Goal: Check status: Check status

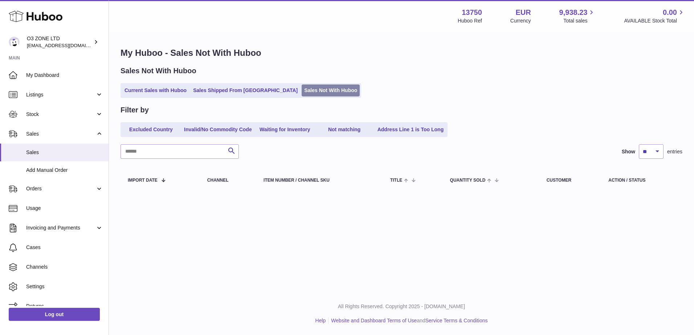
click at [302, 89] on link "Sales Not With Huboo" at bounding box center [331, 91] width 58 height 12
click at [154, 92] on link "Current Sales with Huboo" at bounding box center [155, 91] width 67 height 12
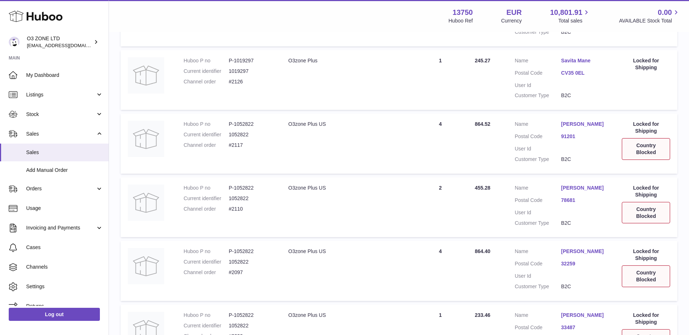
scroll to position [587, 0]
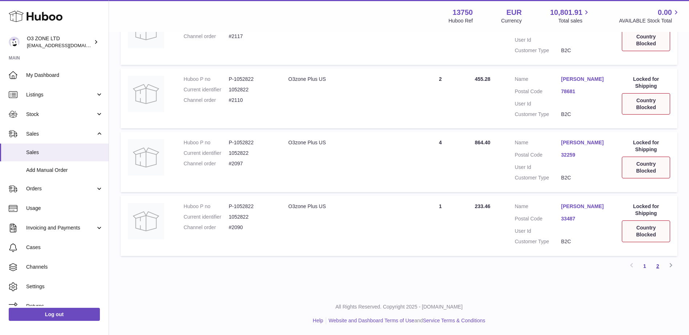
click at [660, 267] on link "2" at bounding box center [657, 266] width 13 height 13
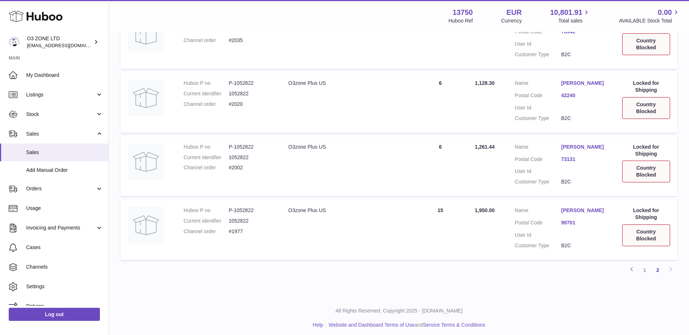
scroll to position [305, 0]
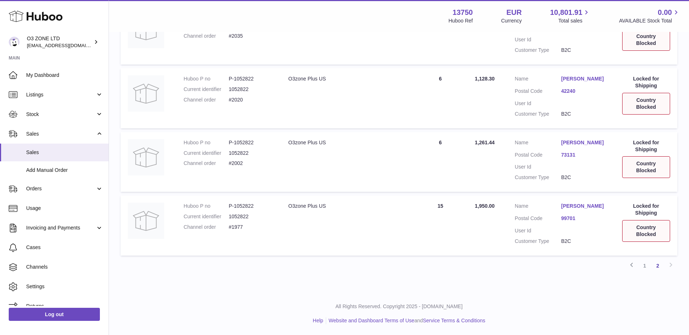
click at [645, 264] on link "1" at bounding box center [644, 266] width 13 height 13
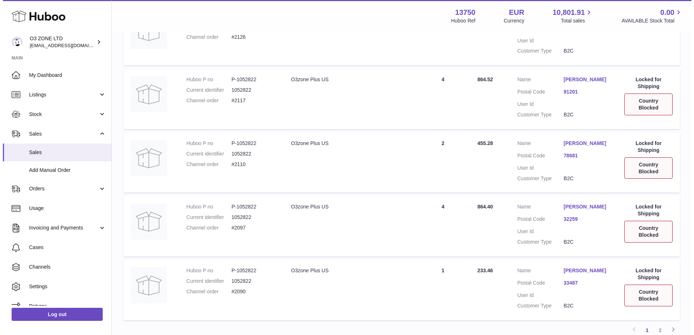
scroll to position [541, 0]
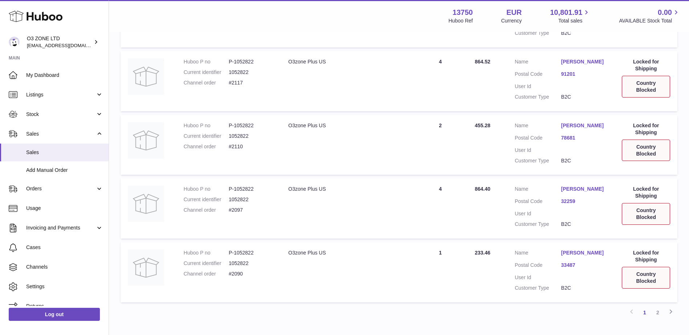
click at [568, 203] on link "32259" at bounding box center [584, 201] width 46 height 7
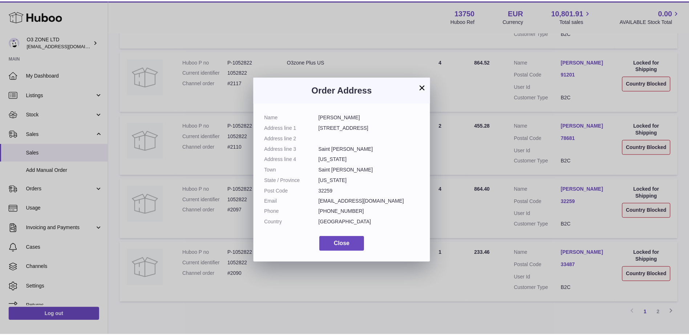
scroll to position [11, 0]
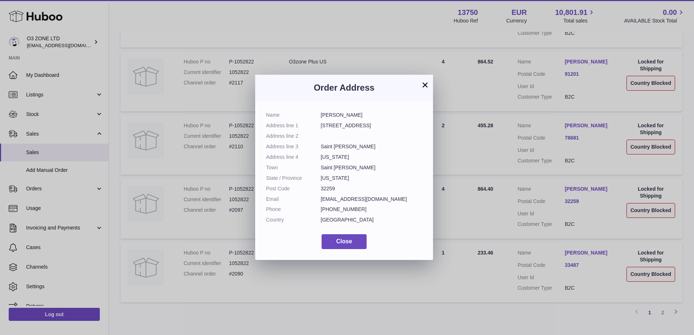
click at [427, 84] on button "×" at bounding box center [425, 85] width 9 height 9
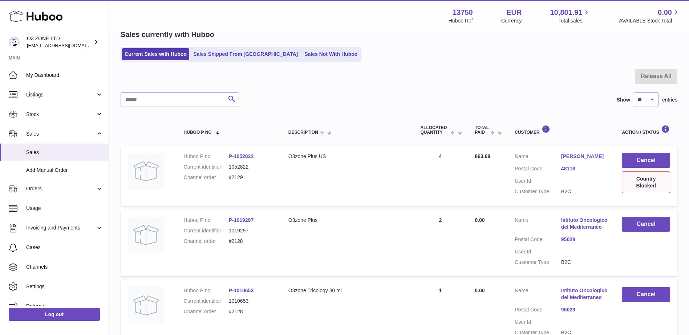
scroll to position [0, 0]
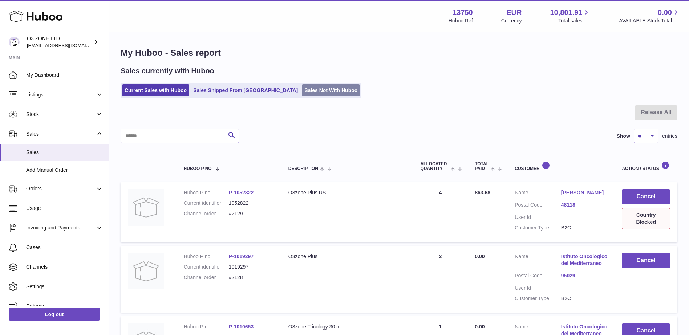
click at [302, 89] on link "Sales Not With Huboo" at bounding box center [331, 91] width 58 height 12
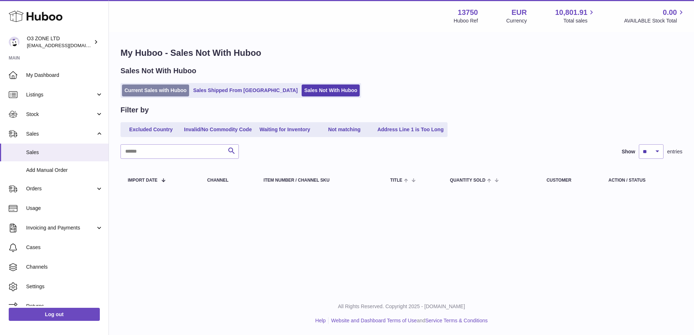
click at [168, 90] on link "Current Sales with Huboo" at bounding box center [155, 91] width 67 height 12
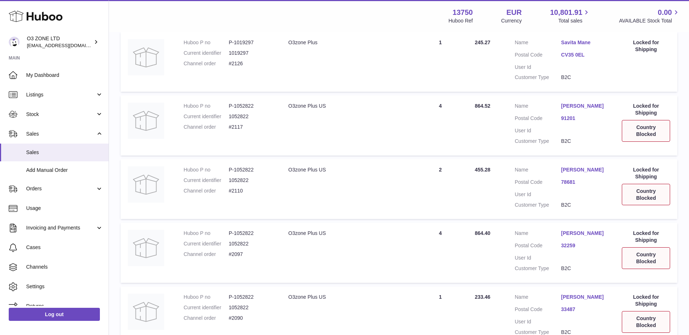
scroll to position [587, 0]
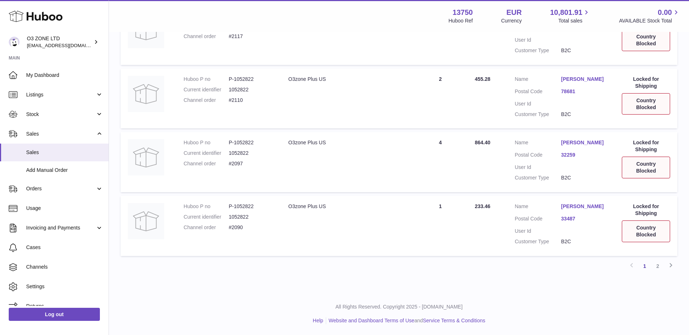
click at [656, 264] on link "2" at bounding box center [657, 266] width 13 height 13
